Goal: Complete application form

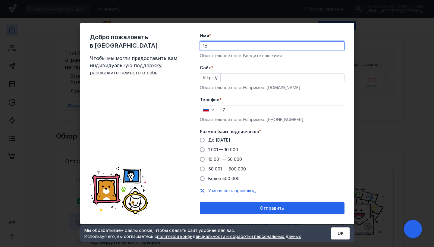
type input """
type input "[PERSON_NAME]"
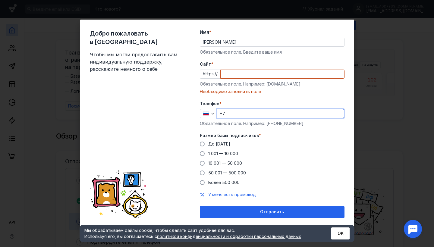
click at [231, 113] on input "+7" at bounding box center [281, 114] width 127 height 8
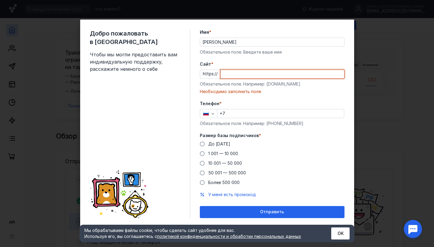
click at [239, 73] on input "Cайт *" at bounding box center [283, 74] width 124 height 8
paste input "@Zaichikoff_bot"
click at [223, 75] on input "@Zaichikoff_bot" at bounding box center [283, 74] width 124 height 8
click at [227, 74] on input "@Zaichikoff_bot" at bounding box center [283, 74] width 124 height 8
click at [272, 212] on button "Отправить" at bounding box center [272, 212] width 145 height 12
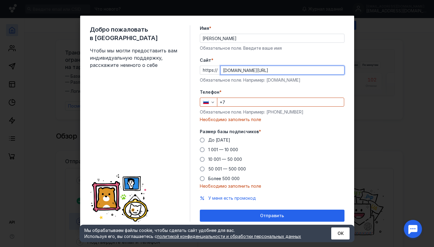
type input "[DOMAIN_NAME][URL]"
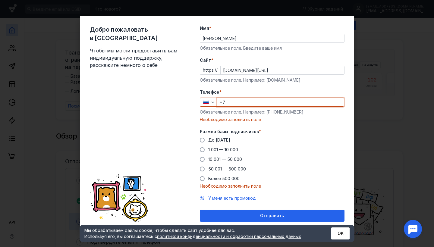
click at [253, 106] on input "+7" at bounding box center [281, 102] width 127 height 8
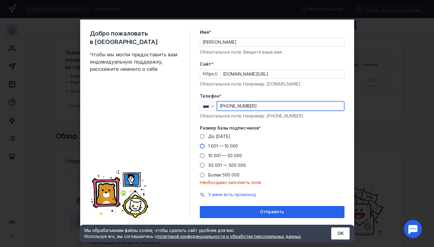
type input "[PHONE_NUMBER]"
click at [218, 144] on span "1 001 — 10 000" at bounding box center [223, 146] width 30 height 5
click at [0, 0] on input "1 001 — 10 000" at bounding box center [0, 0] width 0 height 0
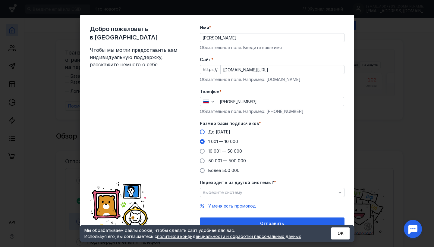
click at [215, 132] on span "До [DATE]" at bounding box center [219, 131] width 22 height 5
click at [0, 0] on input "До [DATE]" at bounding box center [0, 0] width 0 height 0
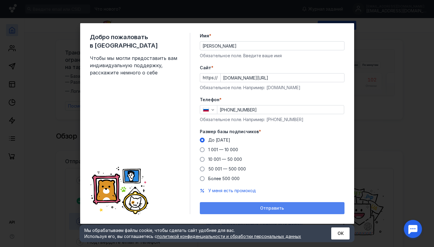
click at [229, 211] on div "Отправить" at bounding box center [272, 208] width 145 height 12
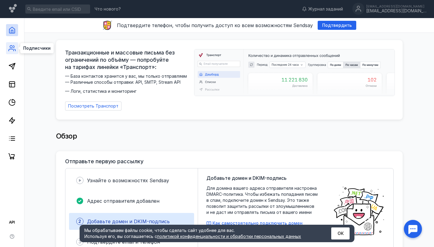
click at [12, 51] on icon at bounding box center [11, 48] width 7 height 7
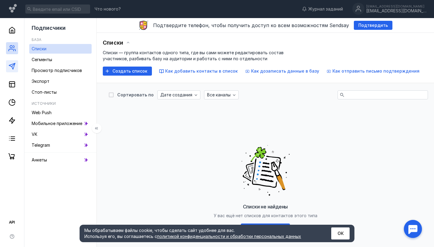
click at [11, 61] on link at bounding box center [12, 66] width 12 height 12
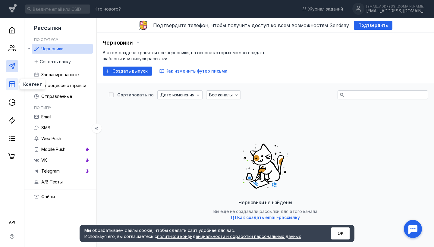
click at [8, 87] on icon at bounding box center [11, 84] width 7 height 7
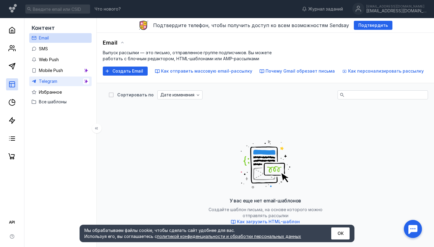
click at [50, 81] on span "Telegram" at bounding box center [48, 81] width 18 height 5
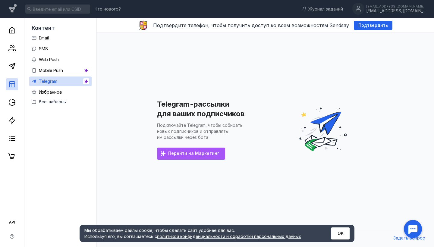
click at [180, 156] on div "Перейти на Маркетинг" at bounding box center [191, 154] width 68 height 12
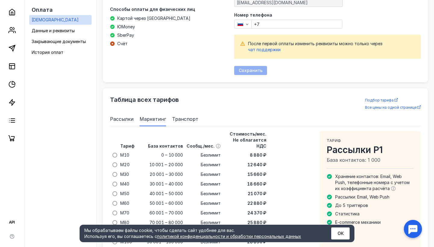
scroll to position [398, 0]
